Goal: Task Accomplishment & Management: Use online tool/utility

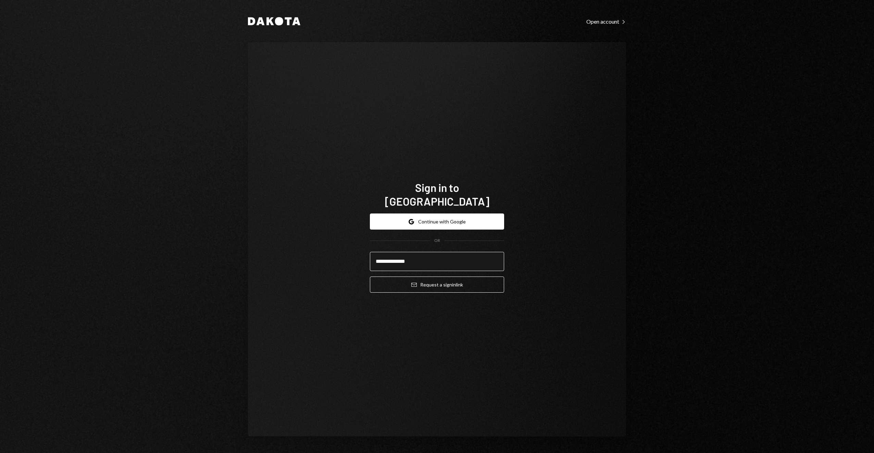
type input "**********"
click at [370, 276] on button "Email Request a sign in link" at bounding box center [437, 284] width 134 height 16
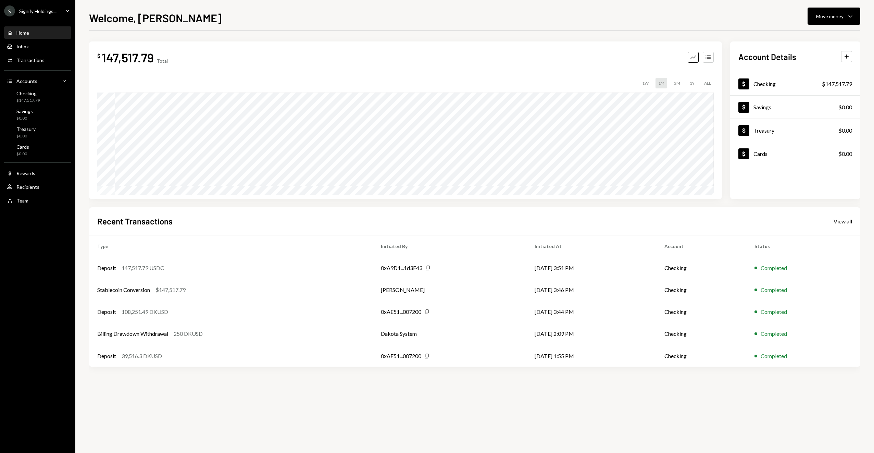
click at [22, 36] on div "Home Home" at bounding box center [38, 33] width 62 height 12
click at [235, 427] on div "$ 147,517.79 Total Graph Accounts 1W 1M 3M 1Y ALL $37,306.93 Jul 12, 2025 Accou…" at bounding box center [474, 241] width 771 height 422
click at [837, 10] on button "Move money Caret Down" at bounding box center [833, 16] width 53 height 17
click at [814, 36] on div "Send" at bounding box center [828, 36] width 50 height 7
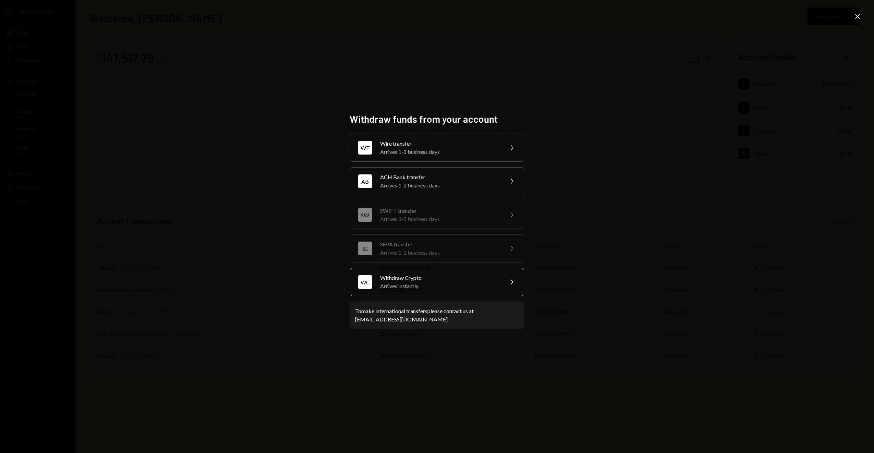
click at [420, 282] on div "Arrives instantly" at bounding box center [439, 286] width 119 height 8
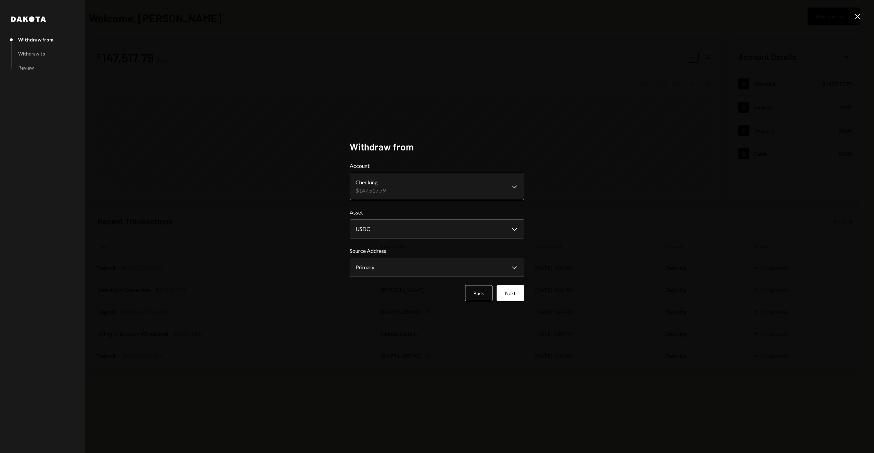
click at [397, 183] on body "S Signify Holdings... Caret Down Home Home Inbox Inbox Activities Transactions …" at bounding box center [437, 226] width 874 height 453
click at [417, 260] on body "S Signify Holdings... Caret Down Home Home Inbox Inbox Activities Transactions …" at bounding box center [437, 226] width 874 height 453
click at [515, 290] on button "Next" at bounding box center [511, 293] width 28 height 16
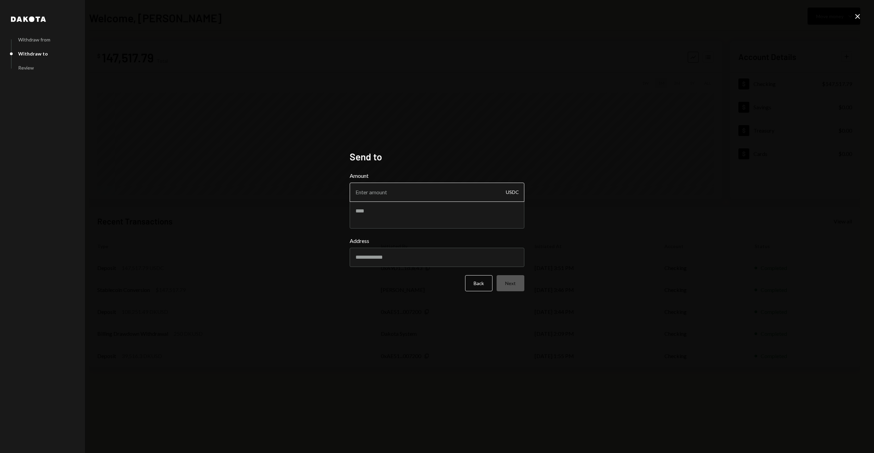
click at [390, 194] on input "Amount" at bounding box center [437, 192] width 175 height 19
click at [368, 271] on form "Amount USDC Address Back Next" at bounding box center [437, 232] width 175 height 120
click at [368, 261] on input "Address" at bounding box center [437, 257] width 175 height 19
drag, startPoint x: 264, startPoint y: 259, endPoint x: 71, endPoint y: 163, distance: 215.9
click at [257, 253] on div "Dakota Withdraw from Withdraw to Review Send to Amount USDC Address Back Next C…" at bounding box center [437, 226] width 874 height 453
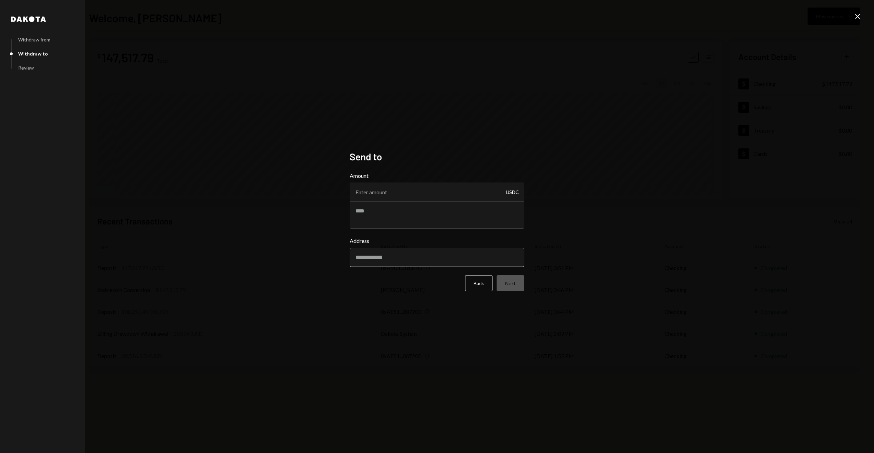
click at [391, 257] on input "Address" at bounding box center [437, 257] width 175 height 19
paste input "**********"
type input "**********"
click at [296, 217] on div "**********" at bounding box center [437, 226] width 874 height 453
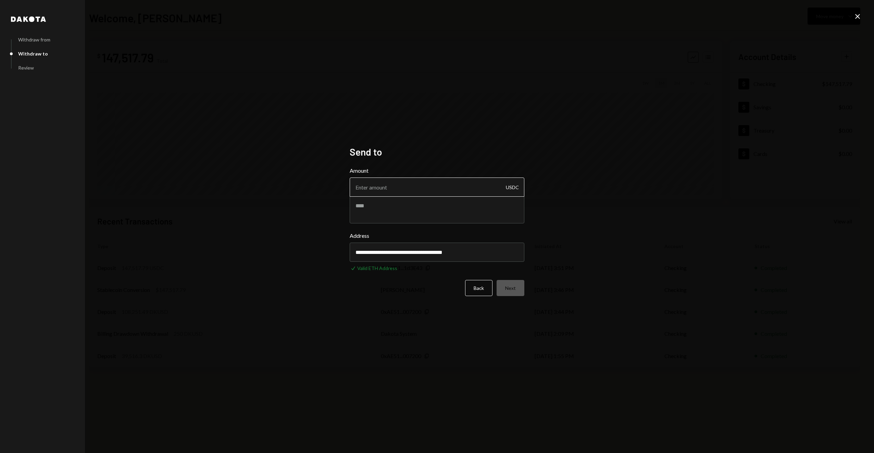
click at [384, 186] on input "Amount" at bounding box center [437, 186] width 175 height 19
click at [477, 280] on button "Back" at bounding box center [478, 288] width 27 height 16
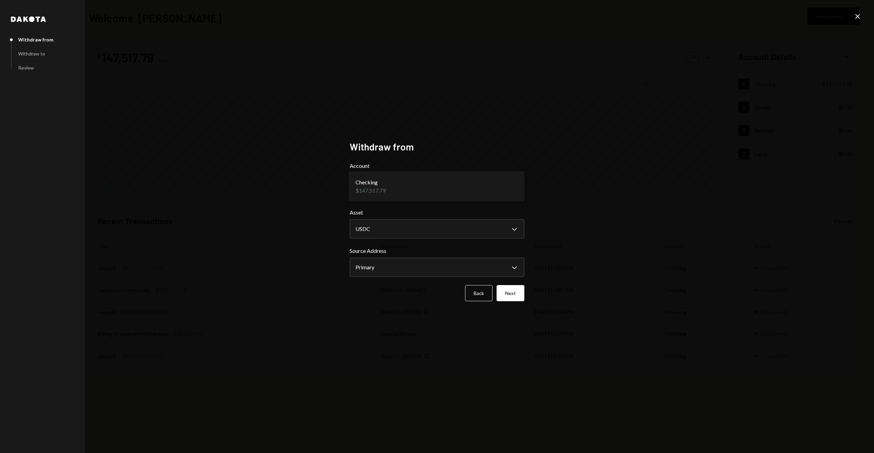
click at [388, 188] on body "S Signify Holdings... Caret Down Home Home Inbox Inbox Activities Transactions …" at bounding box center [437, 226] width 874 height 453
drag, startPoint x: 387, startPoint y: 188, endPoint x: 360, endPoint y: 192, distance: 27.3
click at [370, 268] on body "S Signify Holdings... Caret Down Home Home Inbox Inbox Activities Transactions …" at bounding box center [437, 226] width 874 height 453
drag, startPoint x: 382, startPoint y: 268, endPoint x: 417, endPoint y: 281, distance: 36.6
drag, startPoint x: 379, startPoint y: 353, endPoint x: 467, endPoint y: 318, distance: 94.6
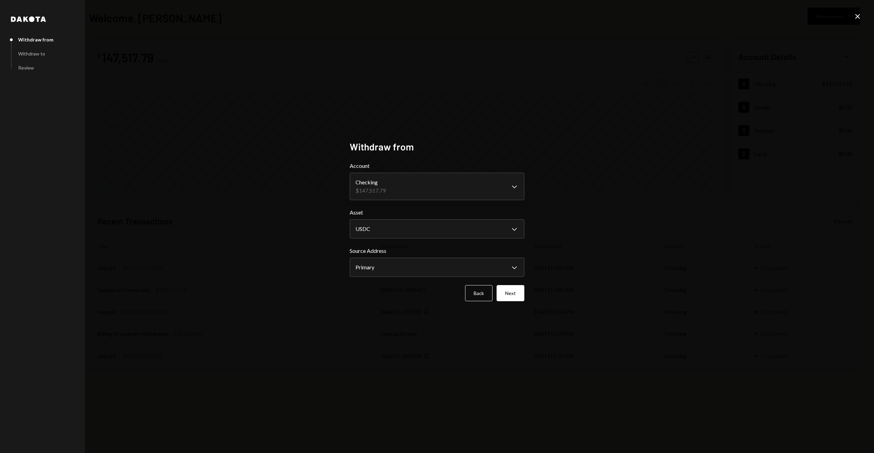
click at [381, 351] on div "**********" at bounding box center [437, 226] width 874 height 453
click at [514, 294] on button "Next" at bounding box center [511, 293] width 28 height 16
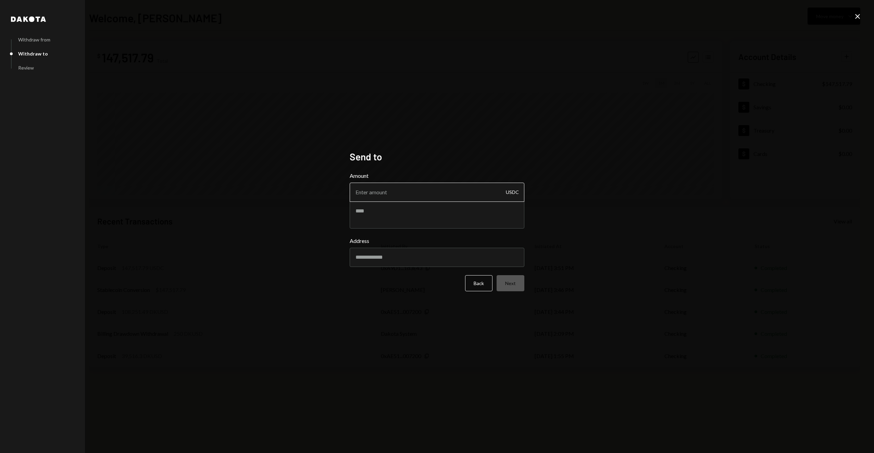
click at [365, 190] on input "Amount" at bounding box center [437, 192] width 175 height 19
paste input "147517.79"
type input "147517.79"
click at [396, 253] on input "Address" at bounding box center [437, 257] width 175 height 19
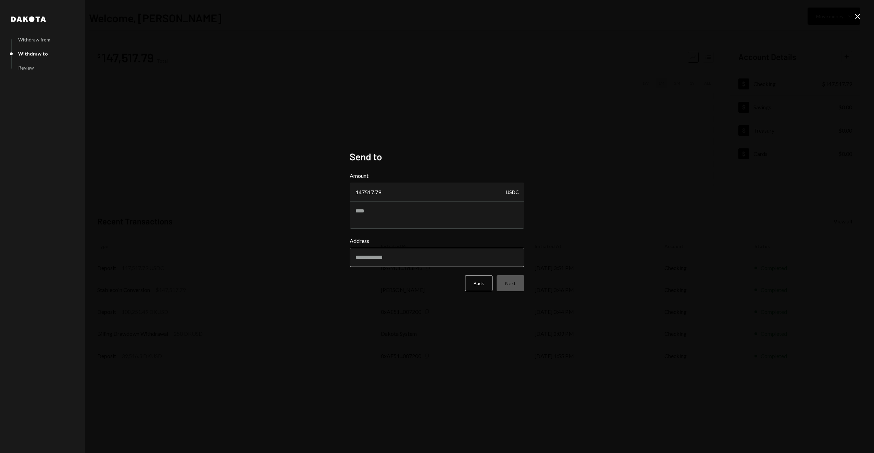
click at [372, 249] on input "Address" at bounding box center [437, 257] width 175 height 19
click at [370, 253] on input "Address" at bounding box center [437, 257] width 175 height 19
paste input "**********"
type input "**********"
drag, startPoint x: 273, startPoint y: 285, endPoint x: 269, endPoint y: 288, distance: 4.8
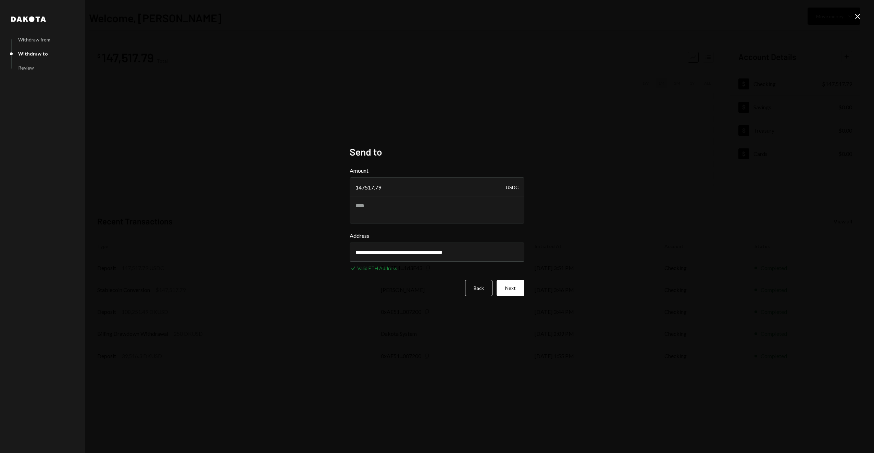
click at [273, 284] on div "**********" at bounding box center [437, 226] width 874 height 453
click at [517, 289] on button "Next" at bounding box center [511, 288] width 28 height 16
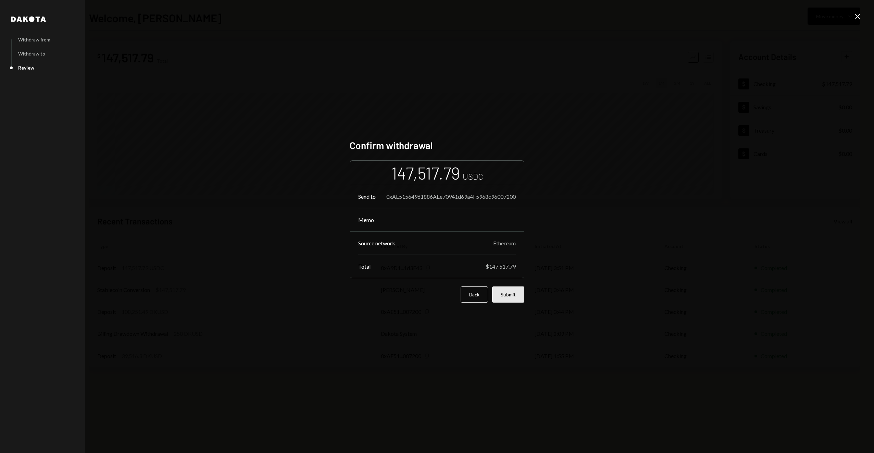
click at [509, 301] on button "Submit" at bounding box center [508, 294] width 32 height 16
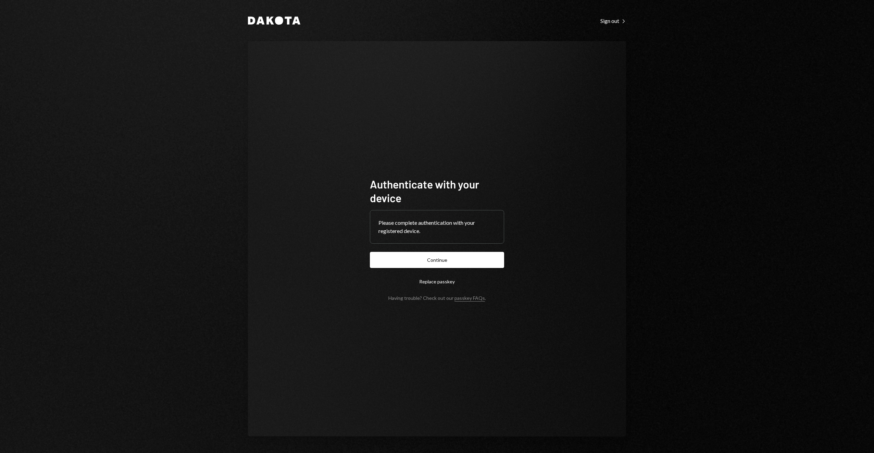
click at [430, 256] on button "Continue" at bounding box center [437, 260] width 134 height 16
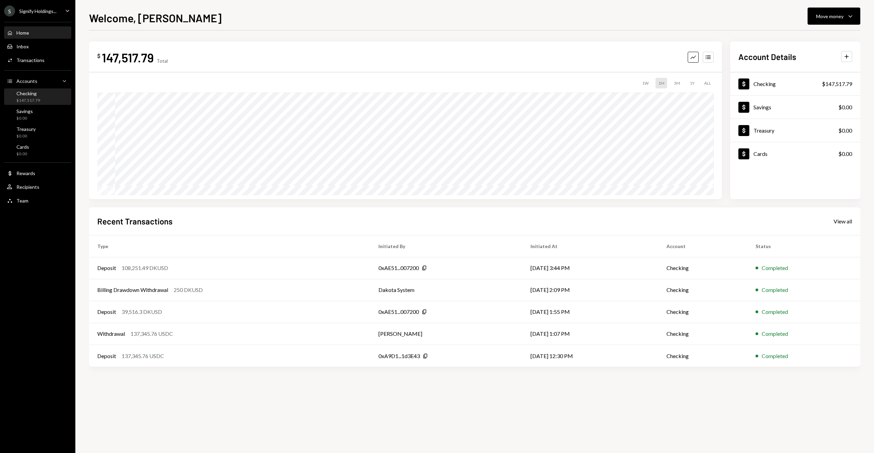
click at [38, 92] on div "Checking" at bounding box center [28, 93] width 24 height 6
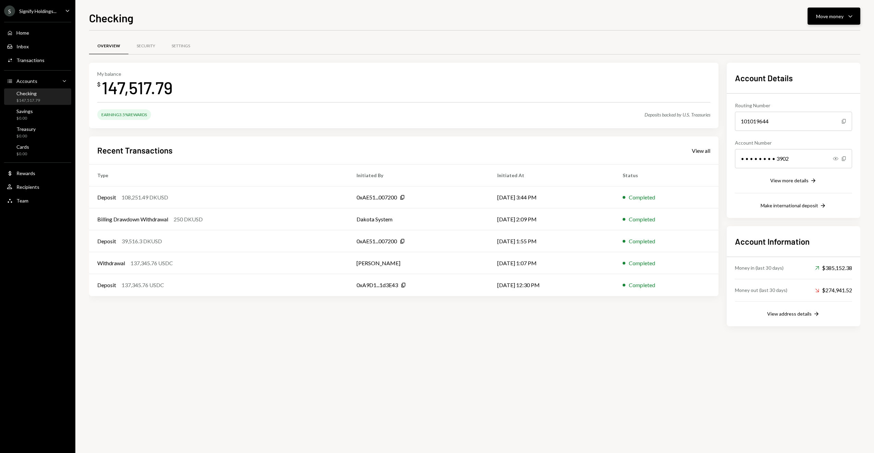
click at [838, 18] on div "Move money" at bounding box center [829, 16] width 27 height 7
click at [678, 8] on div "Checking Move money Caret Down Overview Security Settings My balance $ 147,517.…" at bounding box center [474, 226] width 799 height 453
click at [149, 42] on div "Security" at bounding box center [145, 46] width 35 height 16
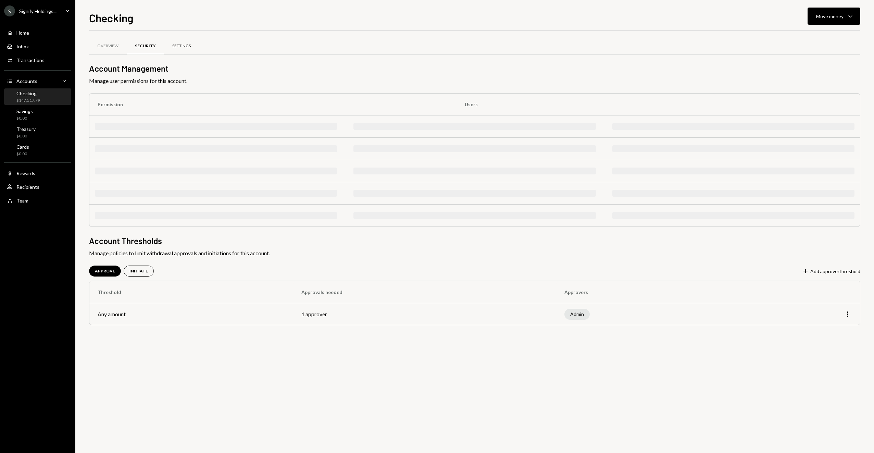
click at [184, 43] on div "Settings" at bounding box center [181, 46] width 18 height 6
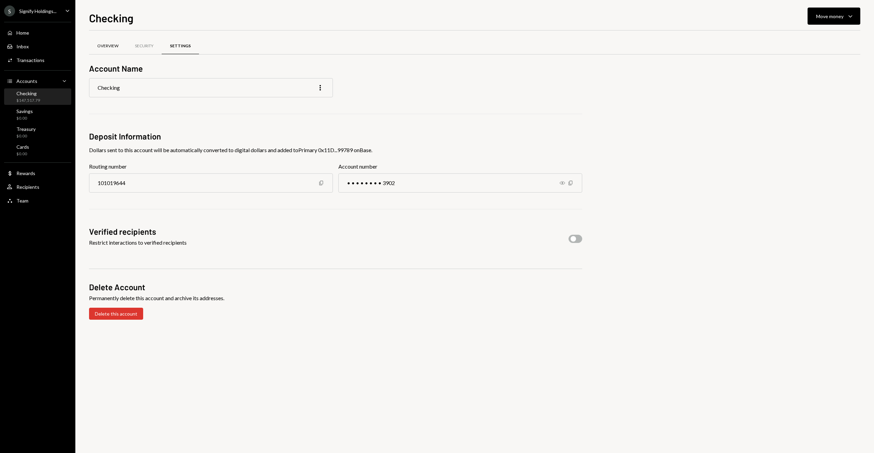
click at [107, 45] on div "Overview" at bounding box center [107, 46] width 21 height 6
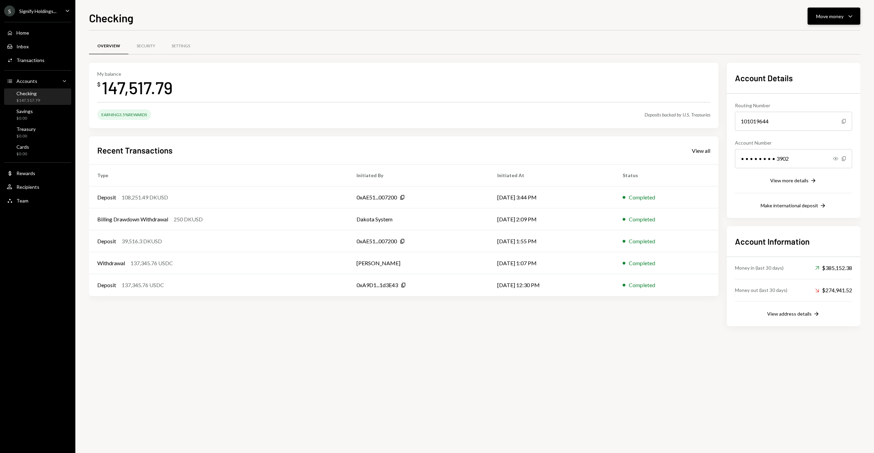
click at [822, 21] on button "Move money Caret Down" at bounding box center [833, 16] width 53 height 17
click at [821, 55] on div "Transfer" at bounding box center [828, 52] width 50 height 7
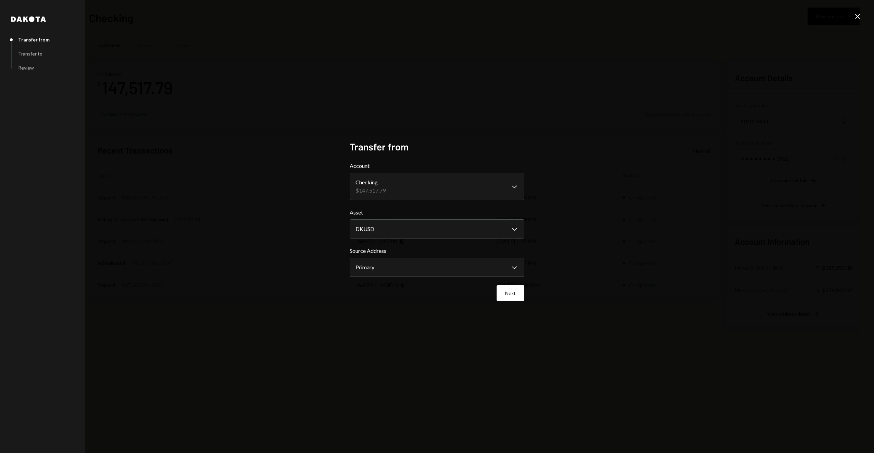
click at [860, 14] on icon "Close" at bounding box center [857, 16] width 8 height 8
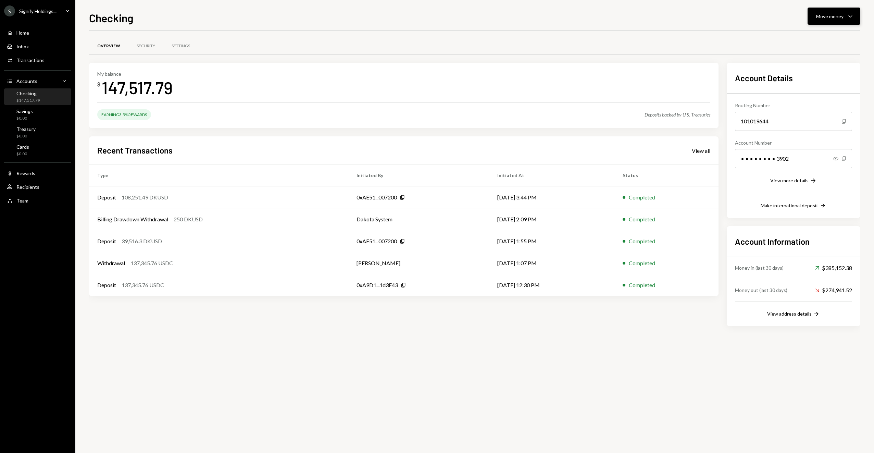
click at [830, 21] on button "Move money Caret Down" at bounding box center [833, 16] width 53 height 17
drag, startPoint x: 822, startPoint y: 90, endPoint x: 766, endPoint y: 126, distance: 67.4
click at [822, 89] on div "Swap stablecoins" at bounding box center [828, 88] width 50 height 7
click at [831, 16] on div "Move money" at bounding box center [829, 16] width 27 height 7
click at [822, 84] on div "Swap Swap stablecoins" at bounding box center [823, 88] width 68 height 15
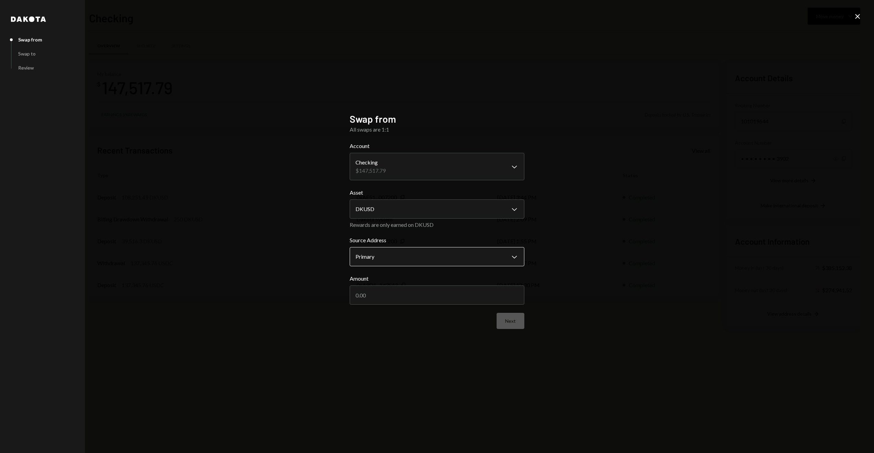
click at [390, 254] on body "S Signify Holdings... Caret Down Home Home Inbox Inbox Activities Transactions …" at bounding box center [437, 226] width 874 height 453
drag, startPoint x: 263, startPoint y: 270, endPoint x: 334, endPoint y: 287, distance: 72.9
click at [266, 271] on div "**********" at bounding box center [437, 226] width 874 height 453
click at [388, 294] on input "Amount" at bounding box center [437, 294] width 175 height 19
click at [431, 260] on body "S Signify Holdings... Caret Down Home Home Inbox Inbox Activities Transactions …" at bounding box center [437, 226] width 874 height 453
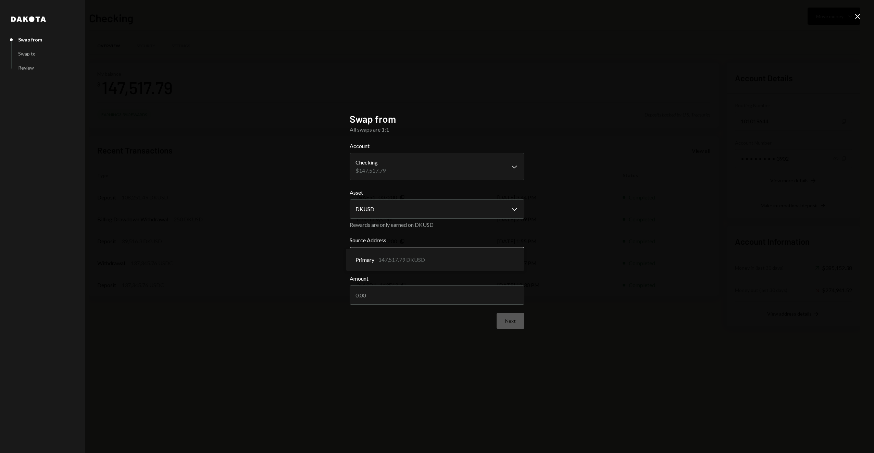
drag, startPoint x: 406, startPoint y: 259, endPoint x: 377, endPoint y: 262, distance: 29.3
click at [377, 287] on input "Amount" at bounding box center [437, 294] width 175 height 19
type input "147517.79"
click at [419, 326] on div "Next" at bounding box center [437, 321] width 175 height 16
click at [365, 329] on div "**********" at bounding box center [437, 226] width 175 height 227
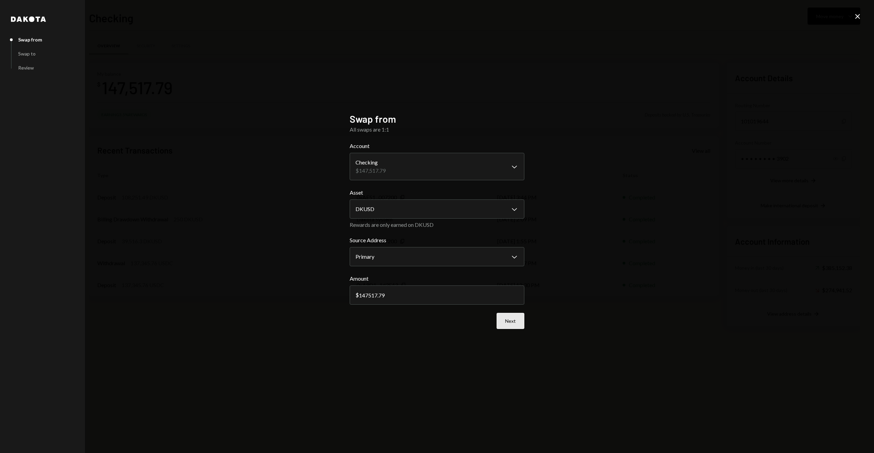
click at [517, 320] on button "Next" at bounding box center [511, 321] width 28 height 16
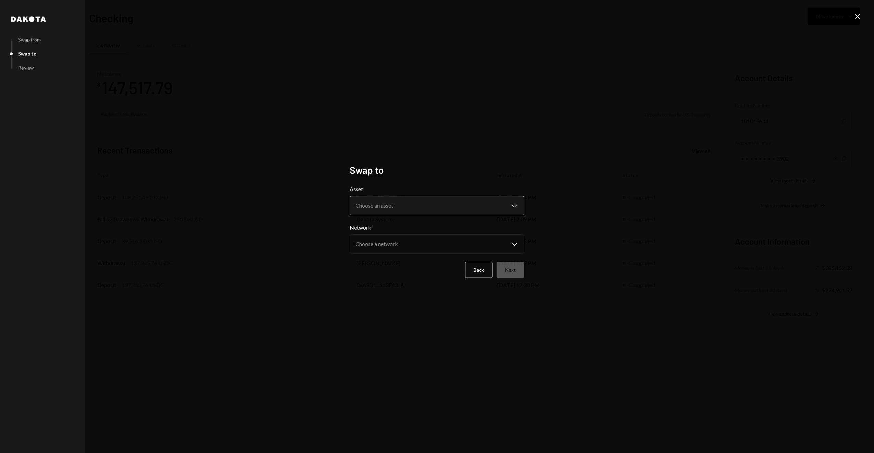
click at [380, 210] on body "S Signify Holdings... Caret Down Home Home Inbox Inbox Activities Transactions …" at bounding box center [437, 226] width 874 height 453
select select "****"
click at [384, 247] on body "S Signify Holdings... Caret Down Home Home Inbox Inbox Activities Transactions …" at bounding box center [437, 226] width 874 height 453
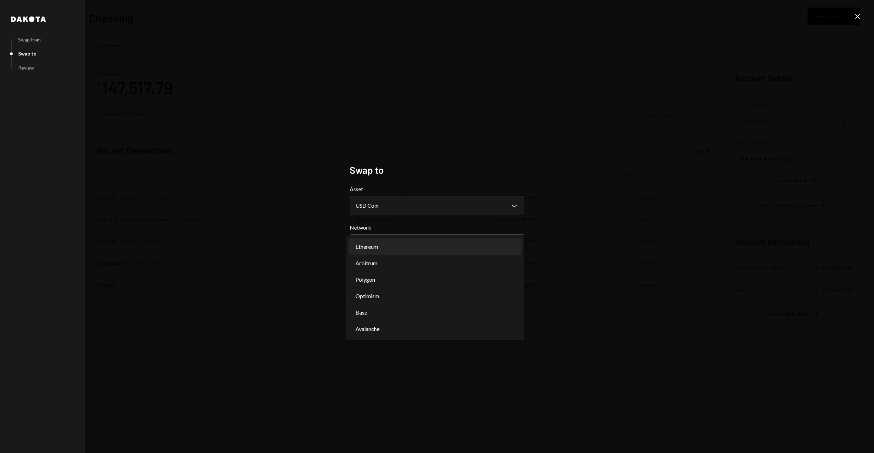
select select "**********"
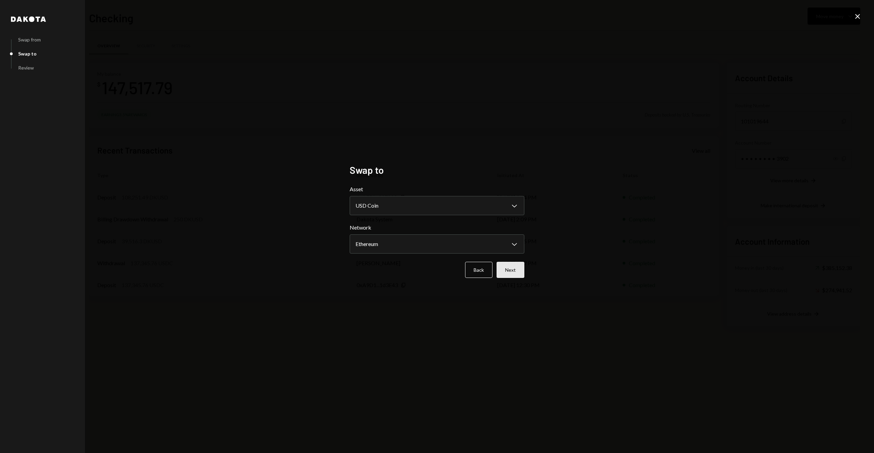
click at [514, 270] on button "Next" at bounding box center [511, 270] width 28 height 16
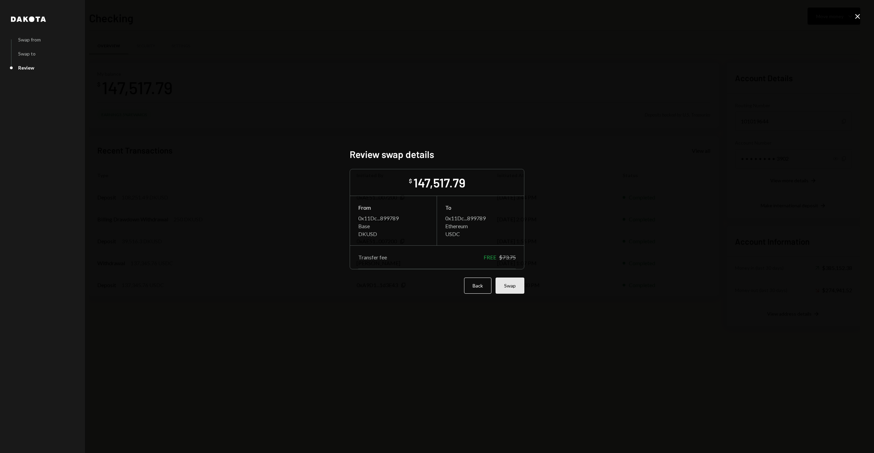
click at [516, 279] on button "Swap" at bounding box center [509, 285] width 29 height 16
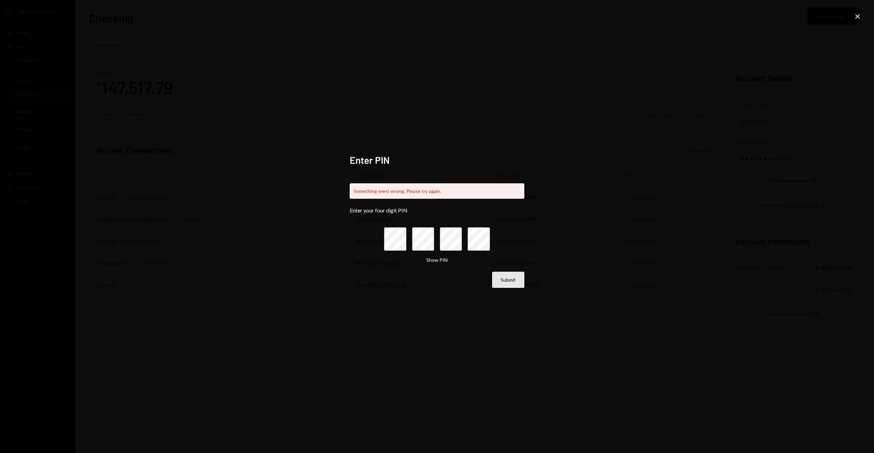
click at [515, 280] on button "Submit" at bounding box center [508, 280] width 32 height 16
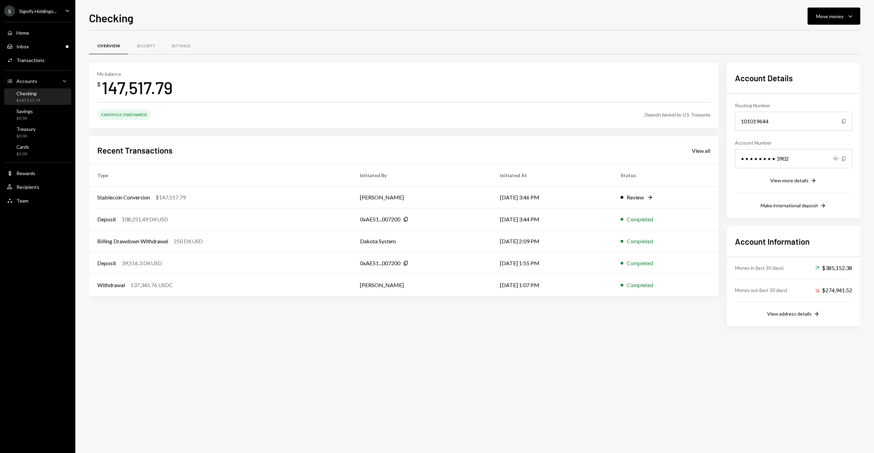
click at [235, 382] on div "Overview Security Settings My balance $ 147,517.79 Earning 3.5% Rewards Deposit…" at bounding box center [474, 241] width 771 height 422
click at [32, 95] on div "Checking" at bounding box center [28, 93] width 24 height 6
click at [27, 40] on div "Home Home Inbox Inbox Activities Transactions Accounts Accounts Caret Down Chec…" at bounding box center [37, 113] width 75 height 190
click at [24, 29] on div "Home Home" at bounding box center [38, 33] width 62 height 12
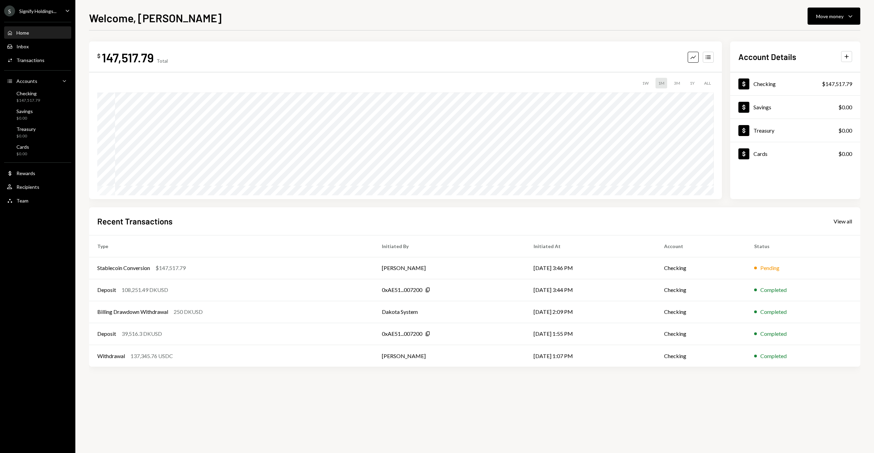
click at [370, 394] on div "$ 147,517.79 Total Graph Accounts 1W 1M 3M 1Y ALL $37,306.93 Jul 11, 2025 Accou…" at bounding box center [474, 241] width 771 height 422
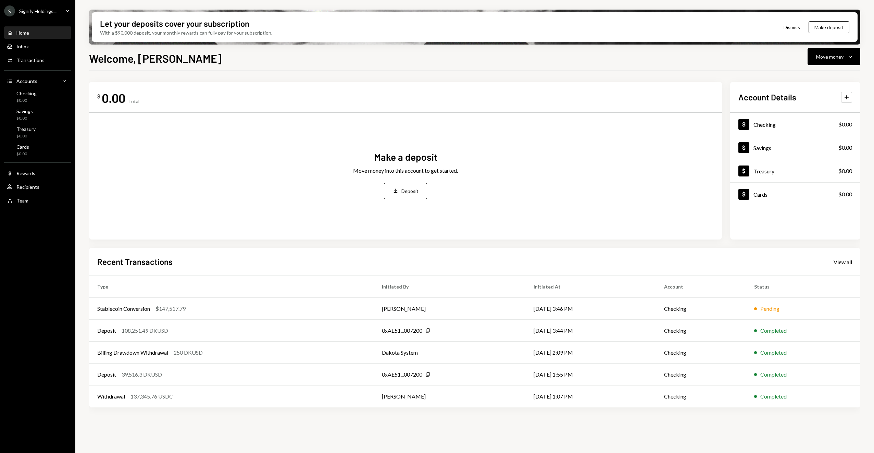
click at [794, 26] on button "Dismiss" at bounding box center [792, 27] width 34 height 16
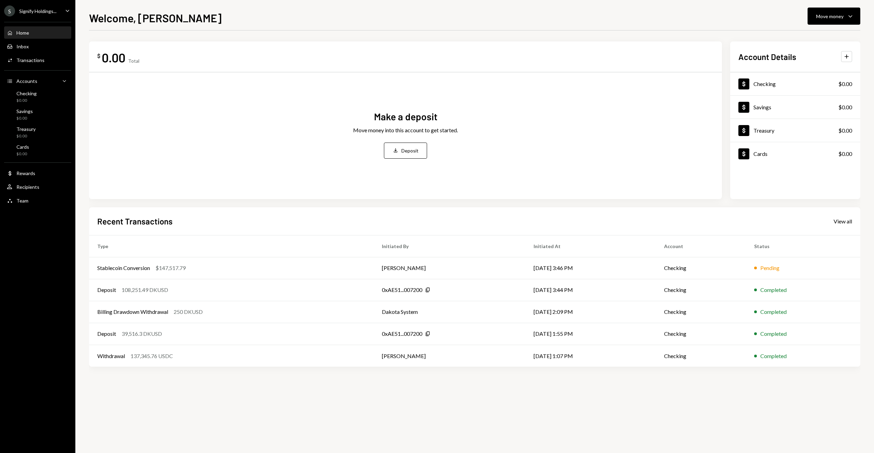
click at [244, 373] on div "$ 0.00 Total Make a deposit Move money into this account to get started. Deposi…" at bounding box center [474, 210] width 771 height 339
click at [15, 32] on div "Home Home" at bounding box center [18, 33] width 22 height 6
click at [276, 412] on div "$ 0.00 Total Make a deposit Move money into this account to get started. Deposi…" at bounding box center [474, 241] width 771 height 422
click at [21, 35] on div "Home" at bounding box center [22, 33] width 13 height 6
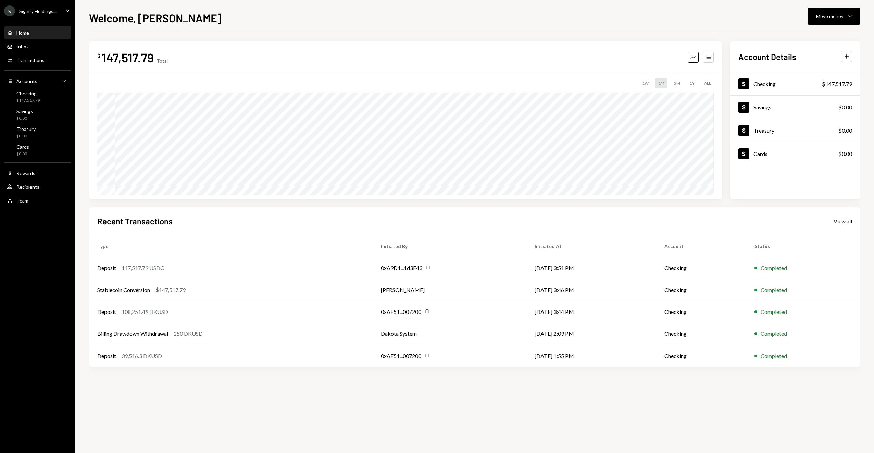
click at [21, 30] on div "Home" at bounding box center [22, 33] width 13 height 6
